Goal: Transaction & Acquisition: Purchase product/service

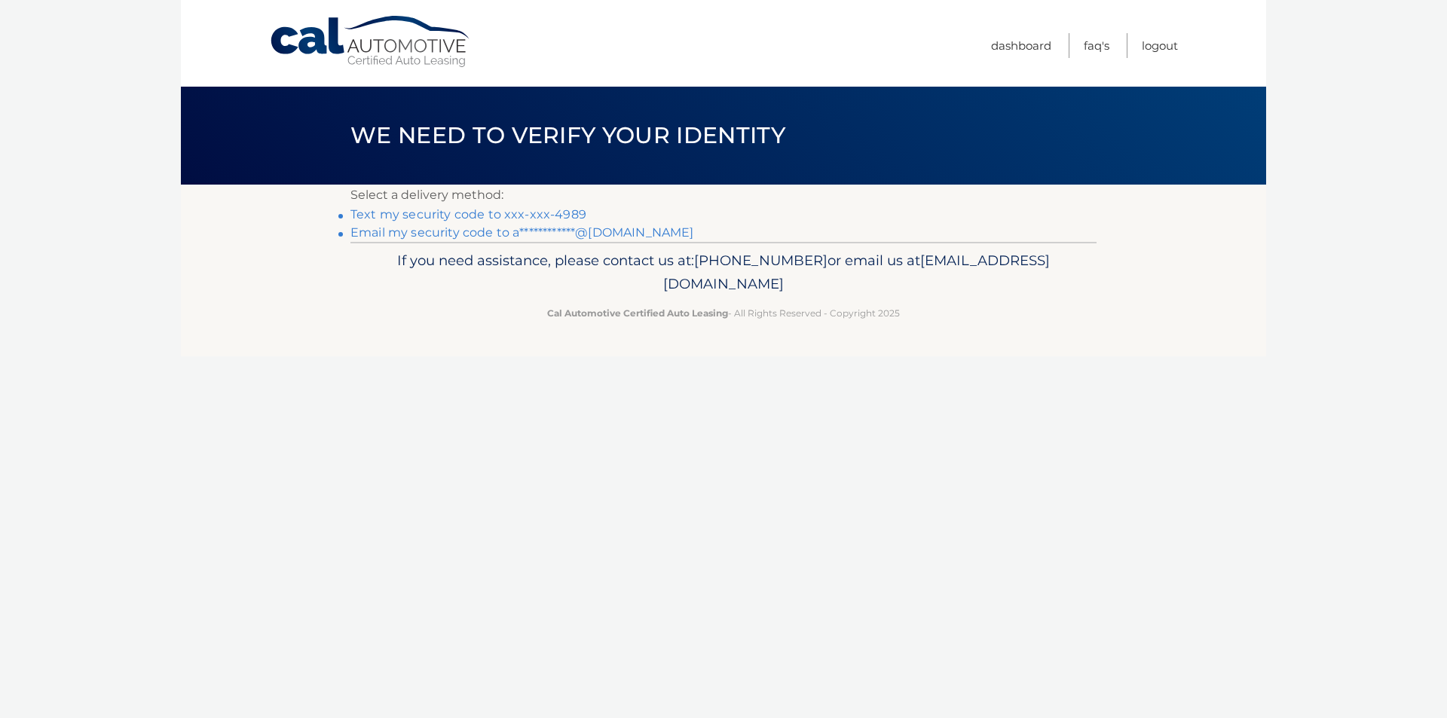
click at [552, 210] on link "Text my security code to xxx-xxx-4989" at bounding box center [468, 214] width 236 height 14
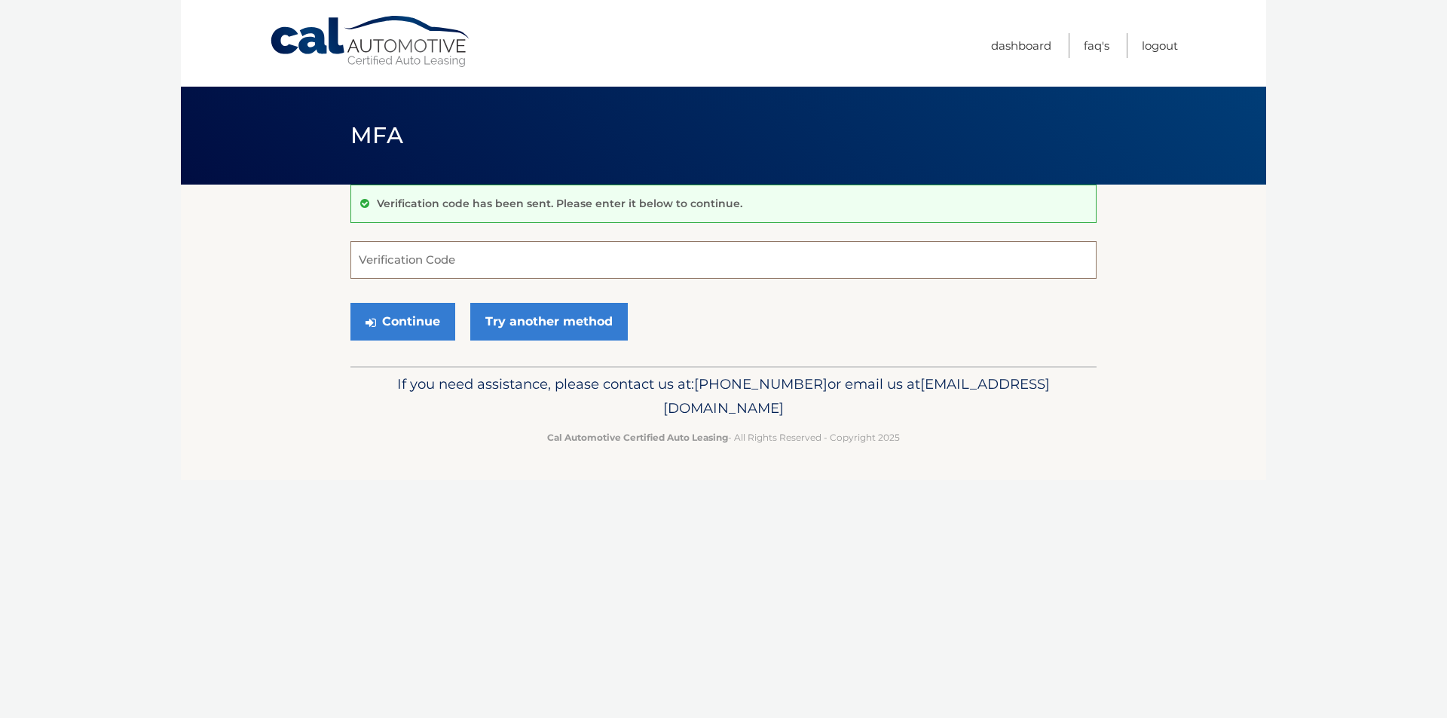
click at [523, 262] on input "Verification Code" at bounding box center [723, 260] width 746 height 38
type input "997966"
click at [417, 317] on button "Continue" at bounding box center [402, 322] width 105 height 38
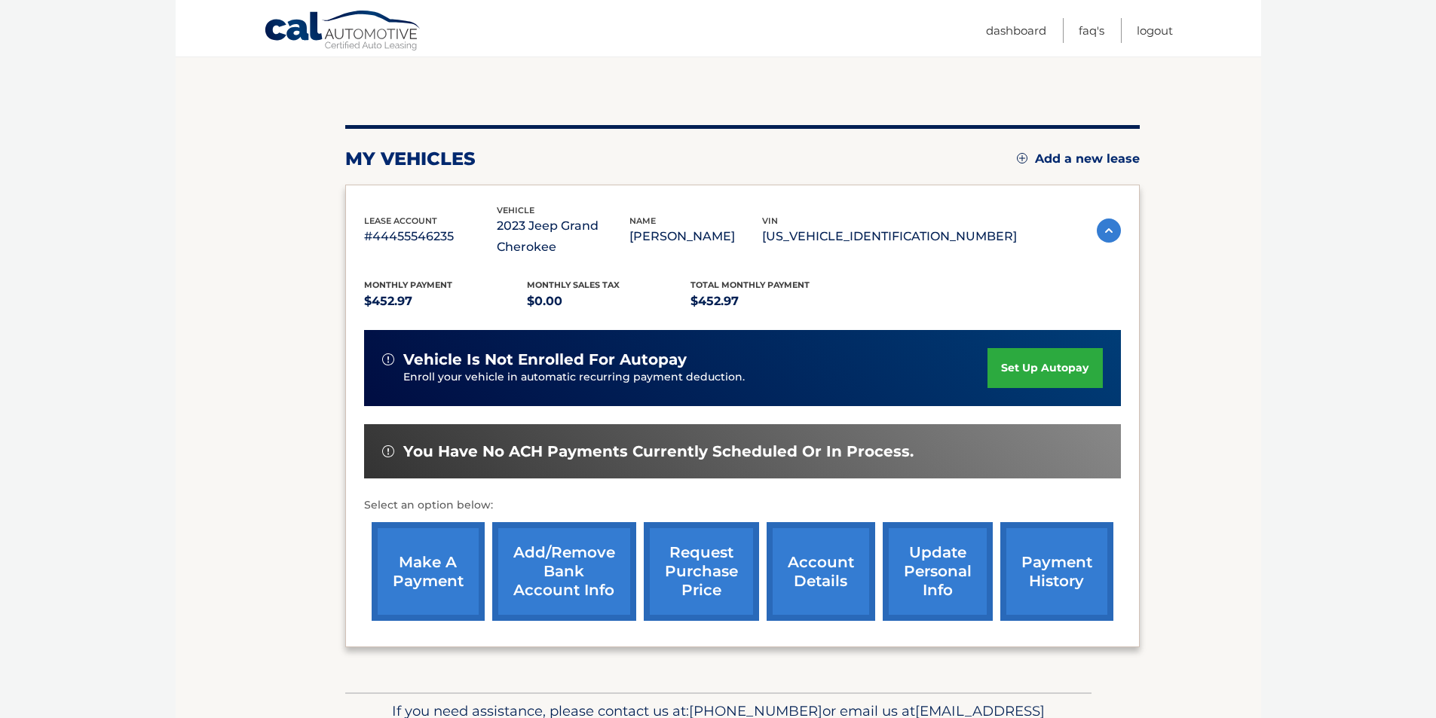
scroll to position [151, 0]
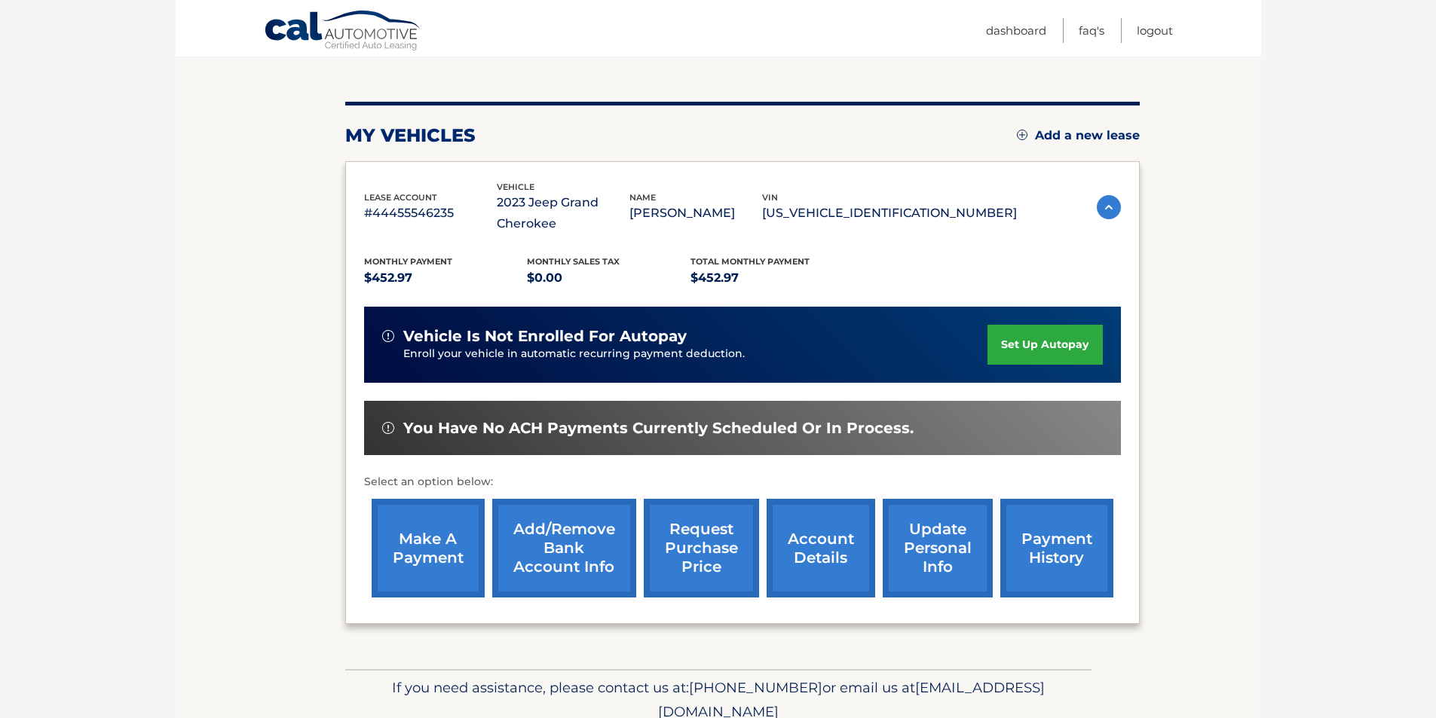
click at [436, 556] on link "make a payment" at bounding box center [428, 548] width 113 height 99
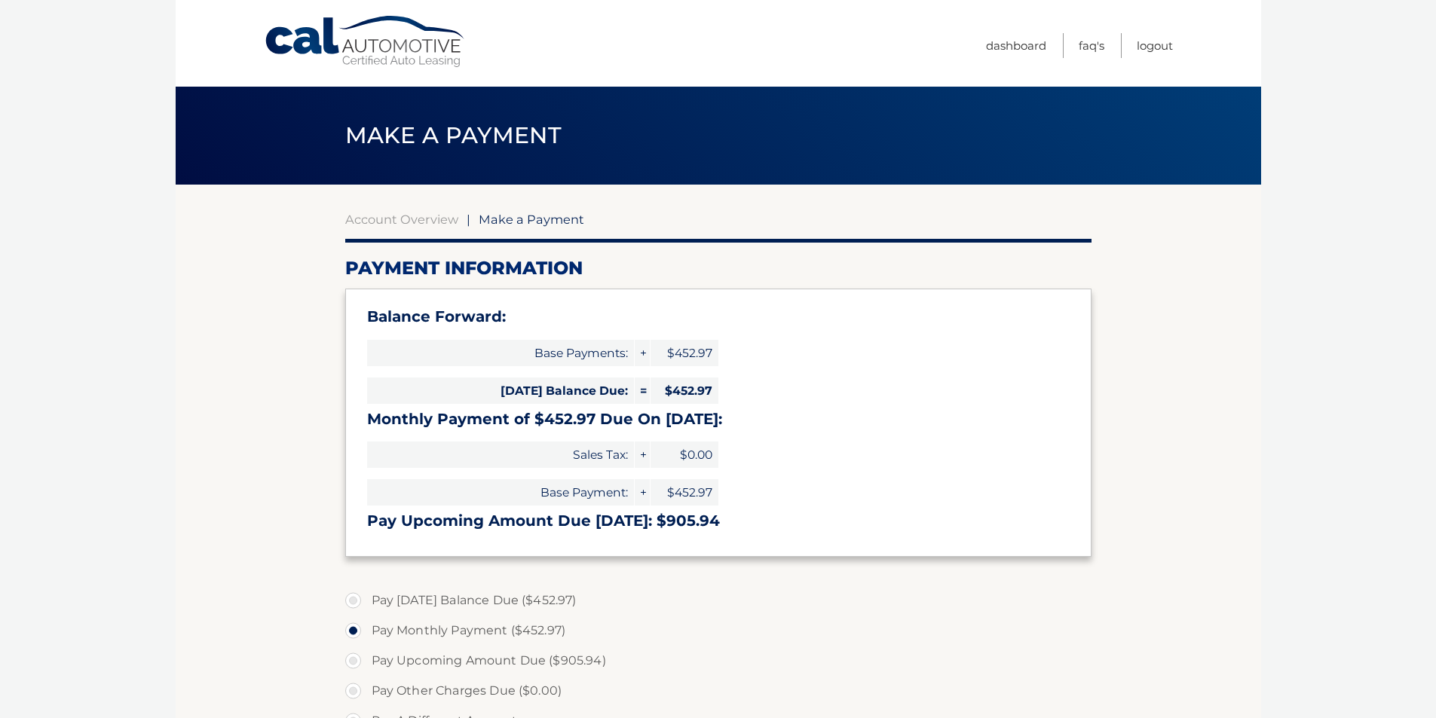
select select "NzZmNzkyNTAtMjk0My00MjZjLTlmNTctMTQ5Nzk4YWY0YzI2"
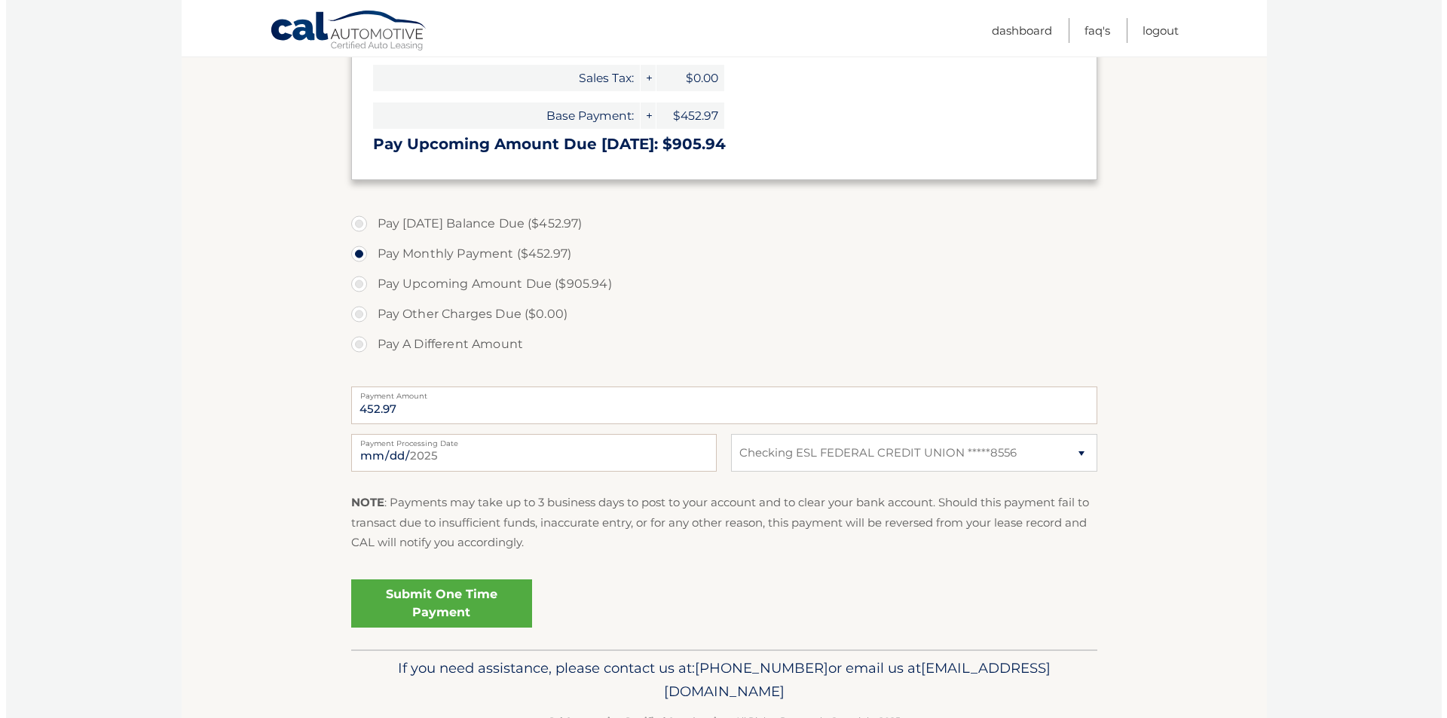
scroll to position [423, 0]
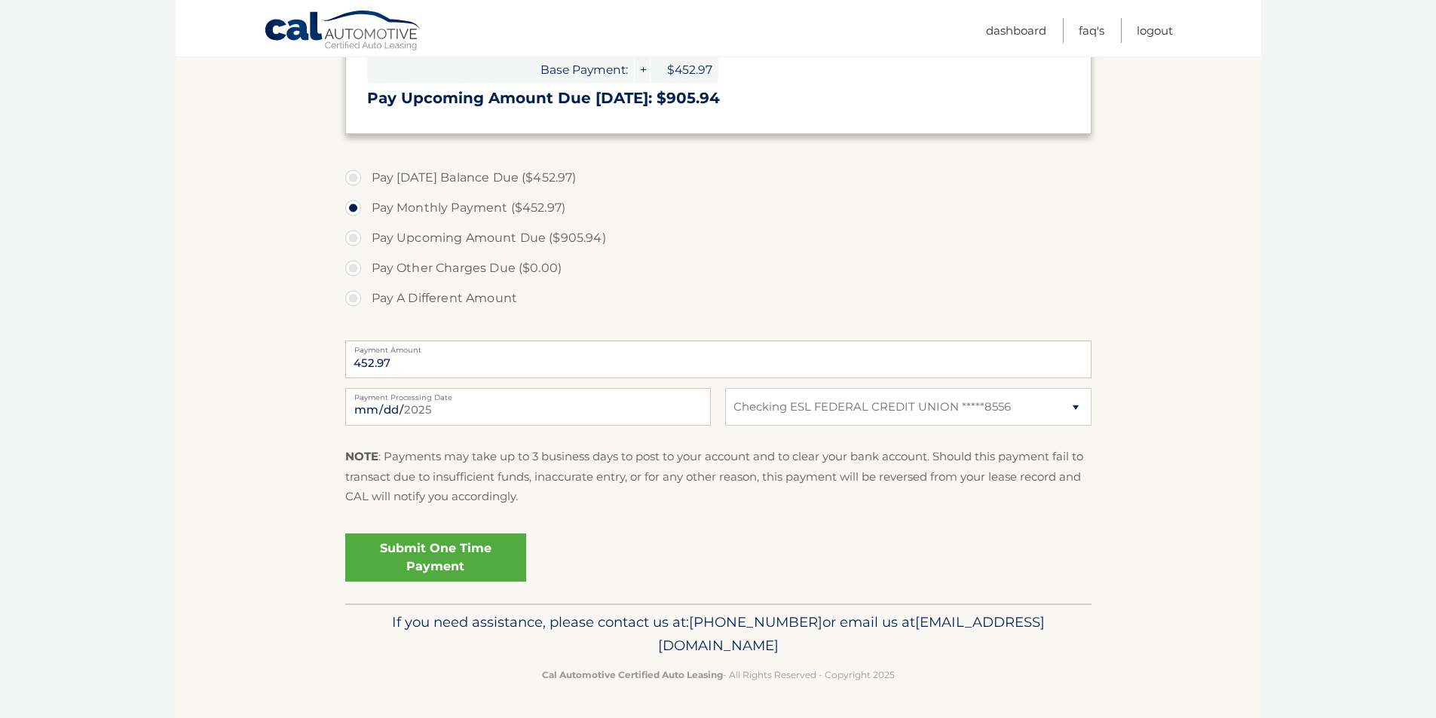
click at [433, 555] on link "Submit One Time Payment" at bounding box center [435, 558] width 181 height 48
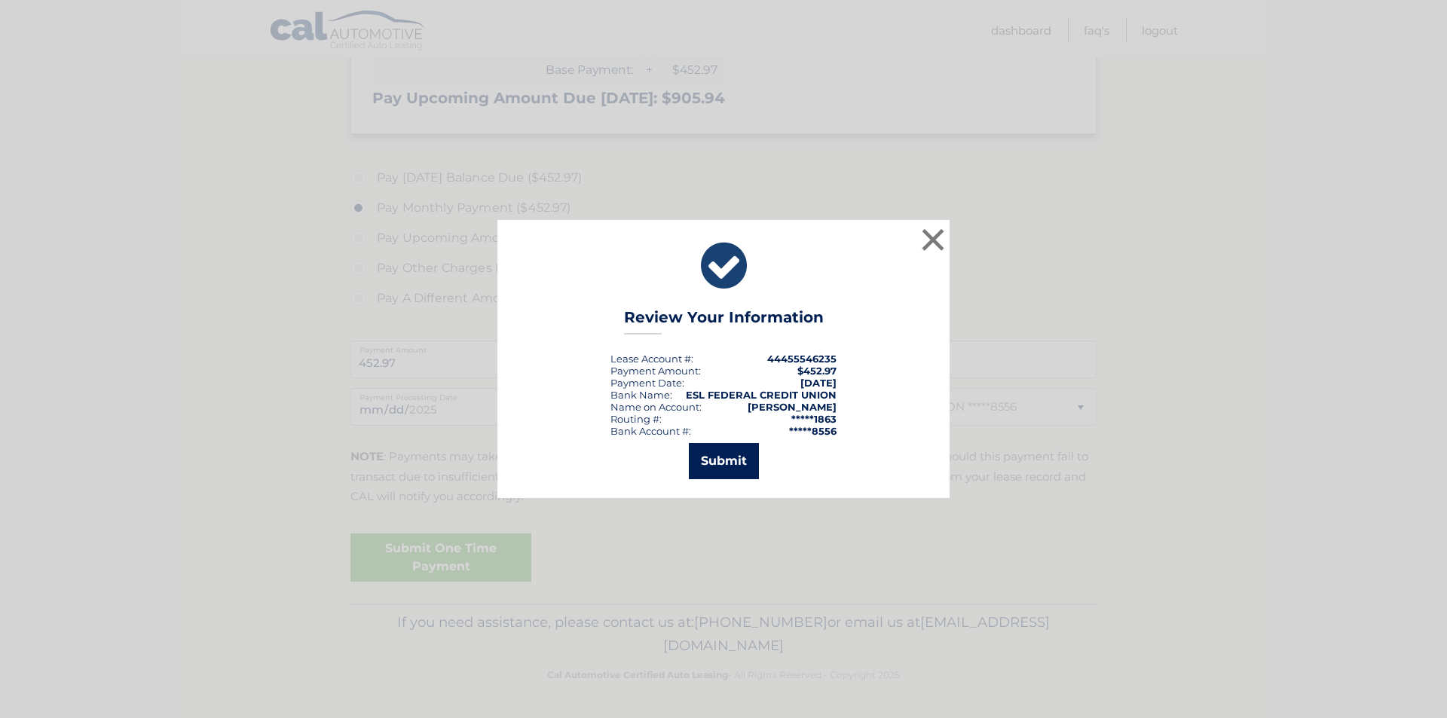
click at [731, 458] on button "Submit" at bounding box center [724, 461] width 70 height 36
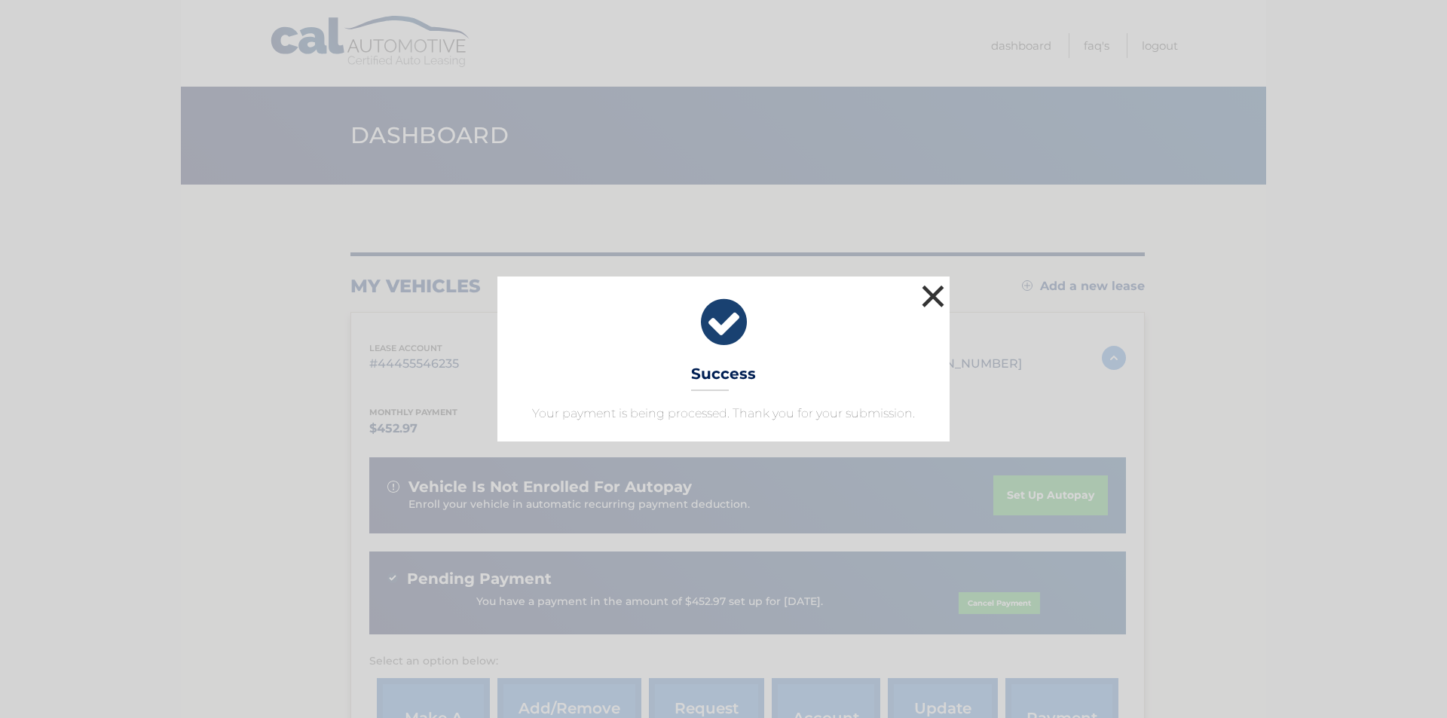
click at [936, 303] on button "×" at bounding box center [933, 296] width 30 height 30
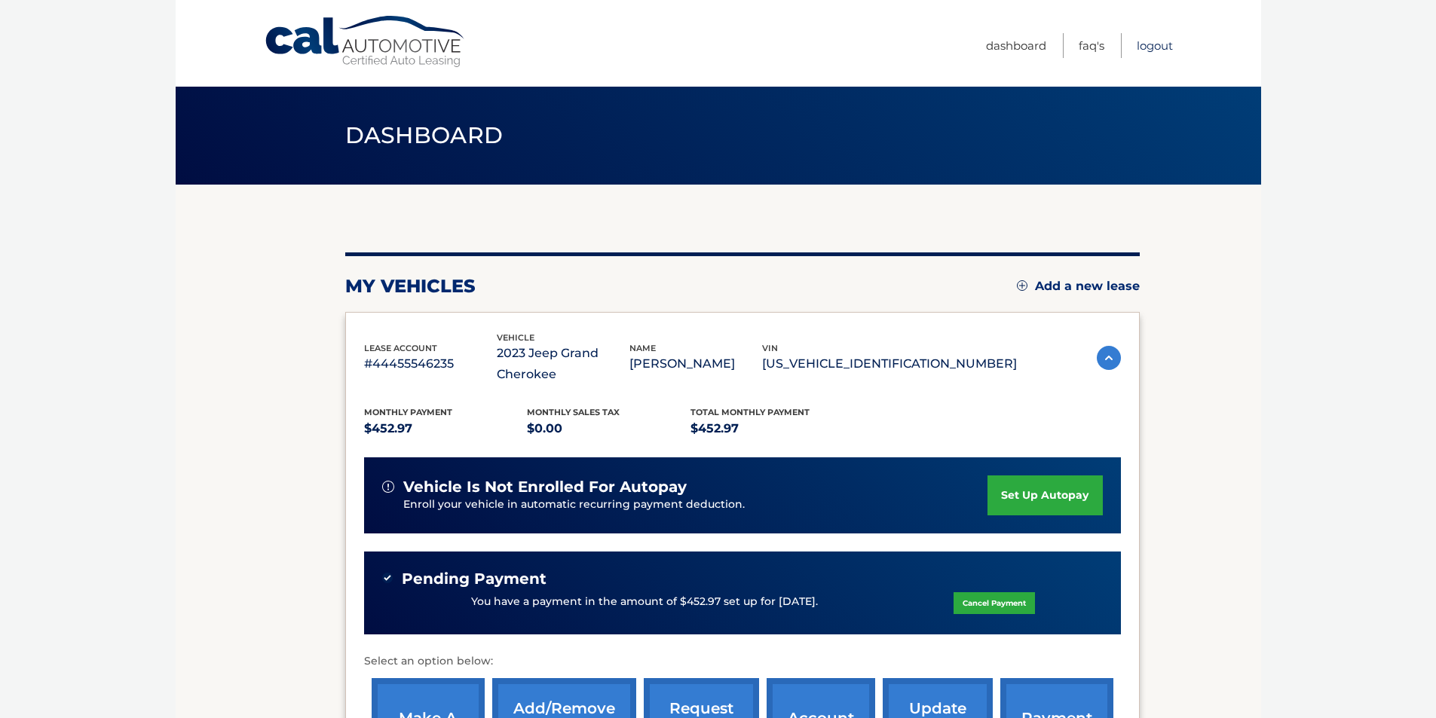
click at [1149, 50] on link "Logout" at bounding box center [1155, 45] width 36 height 25
